Goal: Understand process/instructions

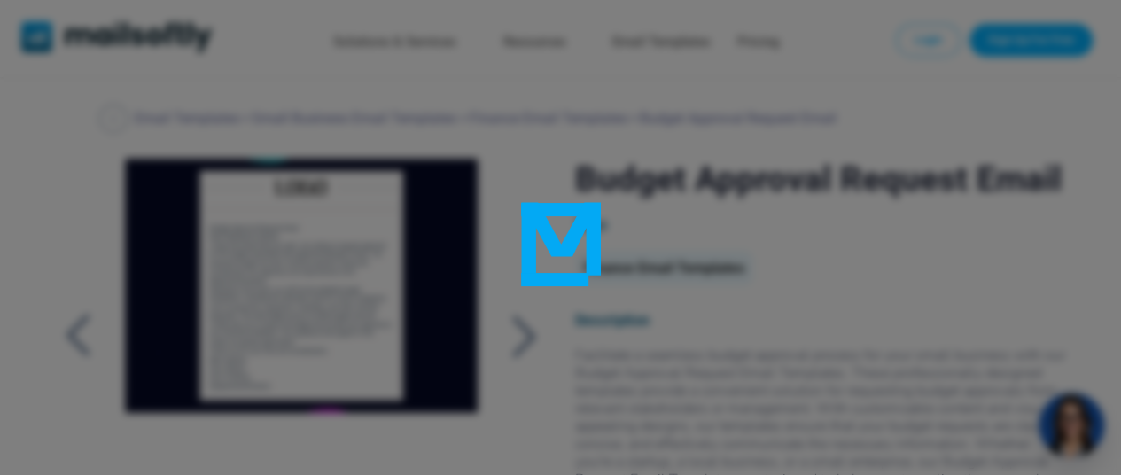
click at [1030, 97] on div at bounding box center [560, 237] width 1121 height 475
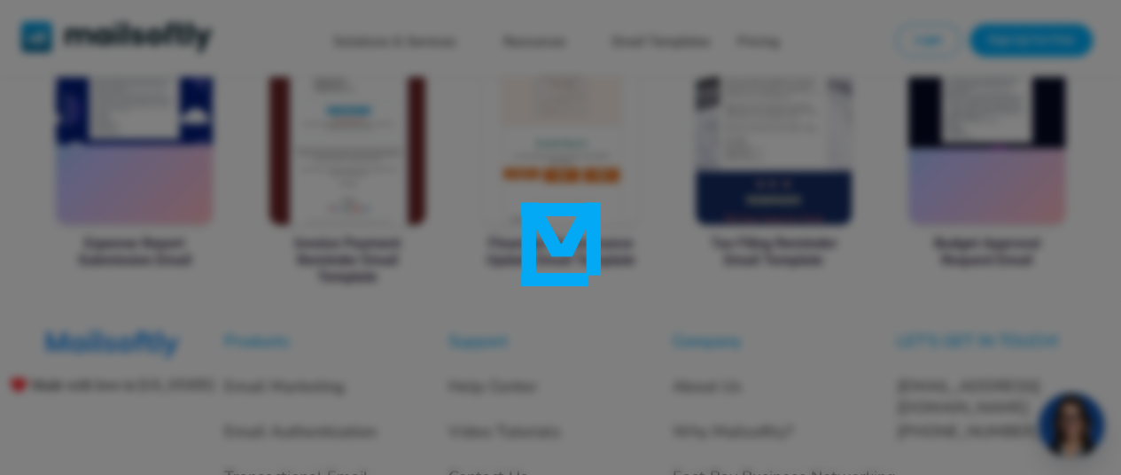
scroll to position [1446, 0]
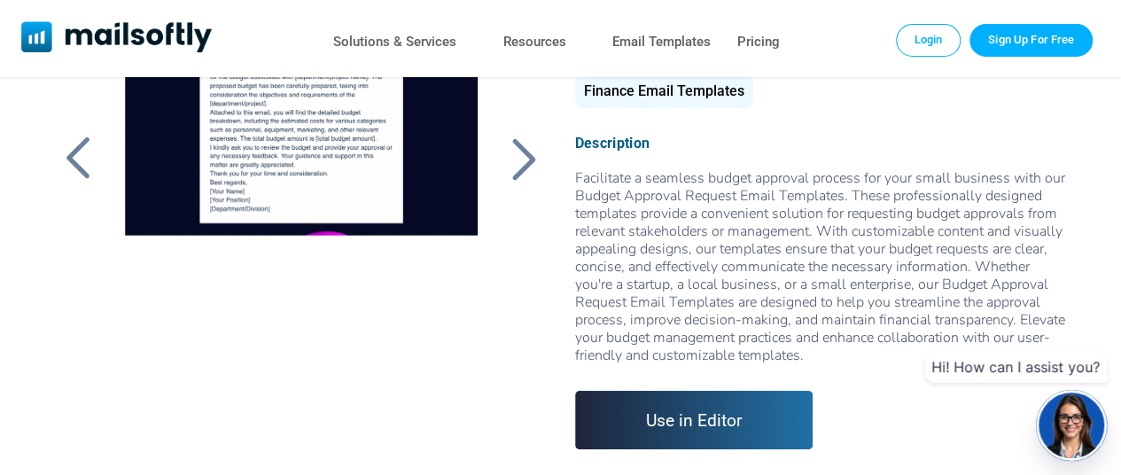
scroll to position [89, 0]
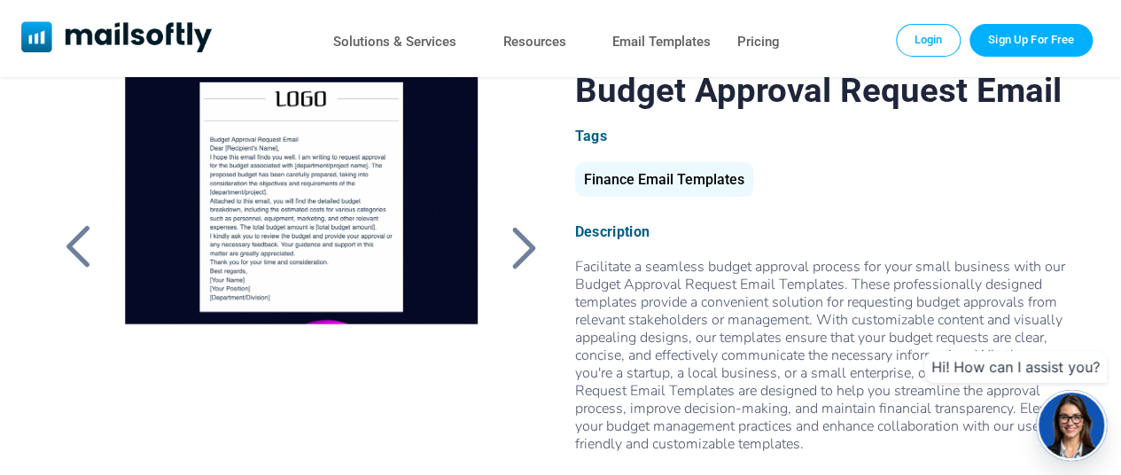
click at [295, 183] on div at bounding box center [301, 291] width 393 height 443
